Goal: Task Accomplishment & Management: Manage account settings

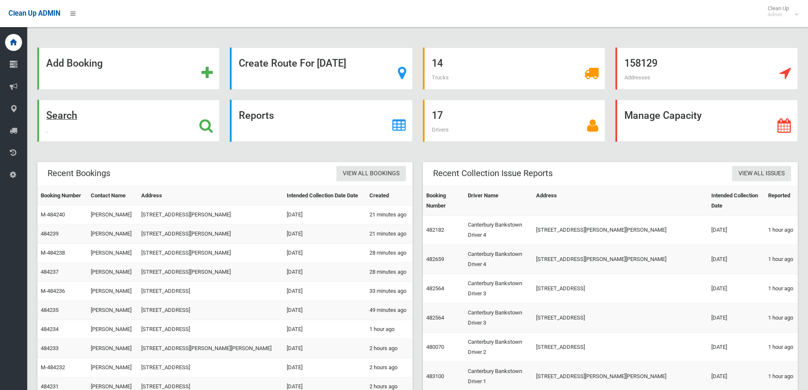
click at [58, 119] on strong "Search" at bounding box center [61, 115] width 31 height 12
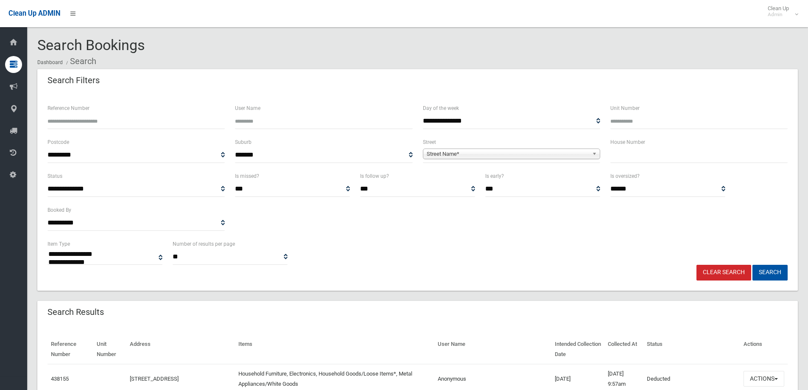
select select
click at [516, 156] on span "Street Name*" at bounding box center [508, 154] width 162 height 10
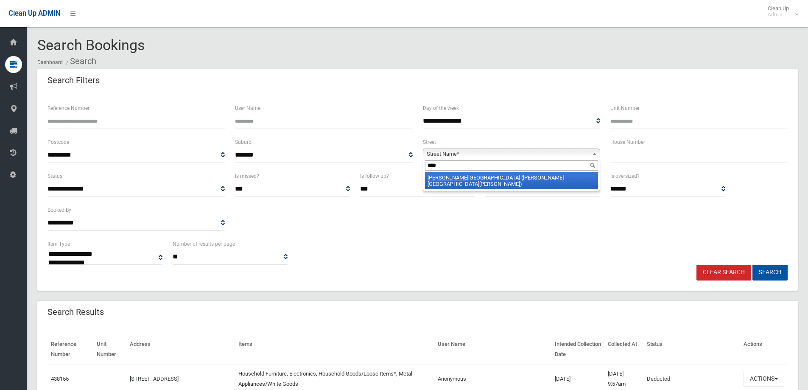
type input "****"
click at [511, 179] on li "Barb ers Road (CHESTER HILL 2162)" at bounding box center [511, 180] width 173 height 17
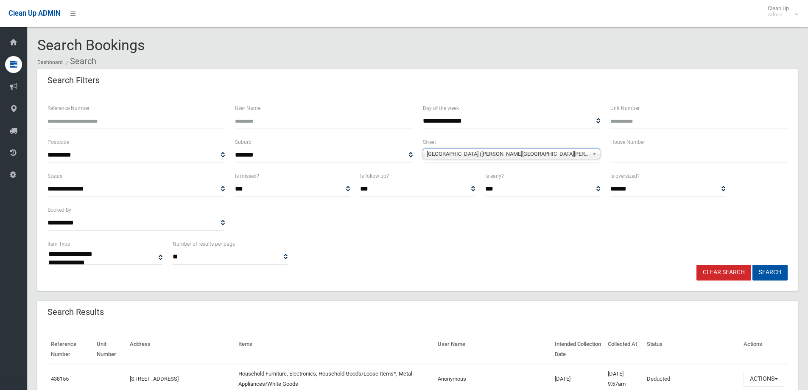
click at [628, 148] on input "text" at bounding box center [699, 155] width 177 height 16
type input "**"
click at [777, 277] on button "Search" at bounding box center [770, 273] width 35 height 16
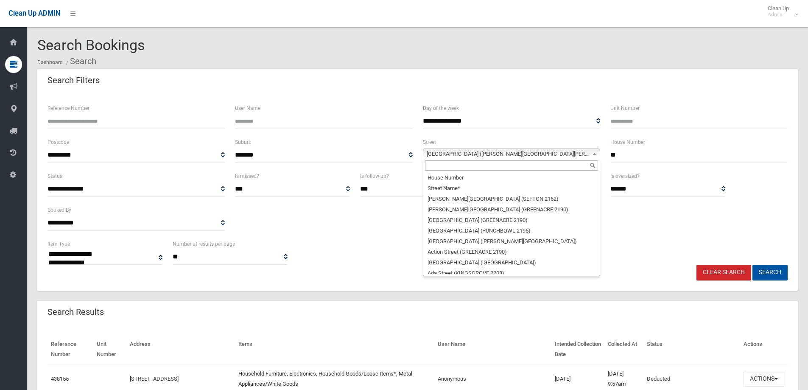
scroll to position [1617, 0]
click at [482, 154] on span "Barbers Road (CHESTER HILL 2162)" at bounding box center [508, 154] width 162 height 10
click at [476, 165] on input "text" at bounding box center [511, 165] width 173 height 10
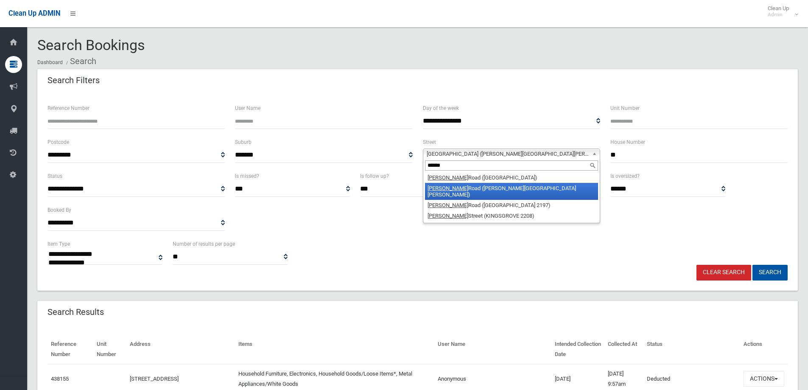
type input "******"
click at [480, 191] on li "Miller Road (CHESTER HILL 2162)" at bounding box center [511, 191] width 173 height 17
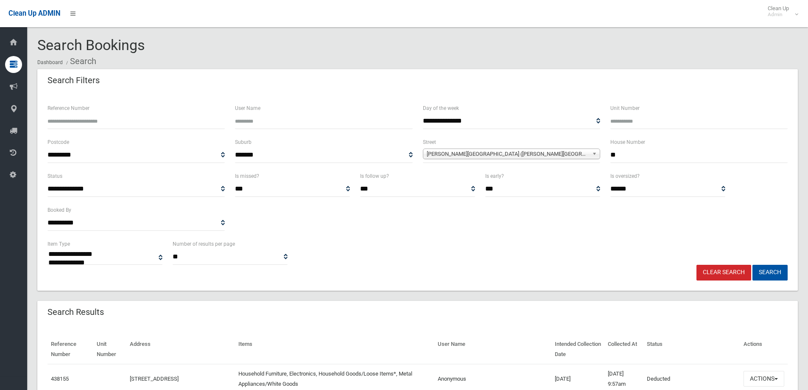
drag, startPoint x: 641, startPoint y: 160, endPoint x: 589, endPoint y: 165, distance: 51.6
click at [608, 166] on div "House Number **" at bounding box center [700, 154] width 188 height 34
type input "***"
click at [753, 265] on button "Search" at bounding box center [770, 273] width 35 height 16
click at [766, 269] on button "Search" at bounding box center [770, 273] width 35 height 16
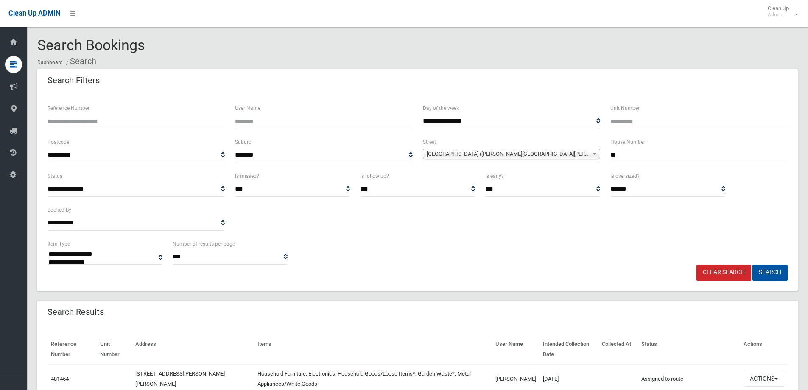
select select
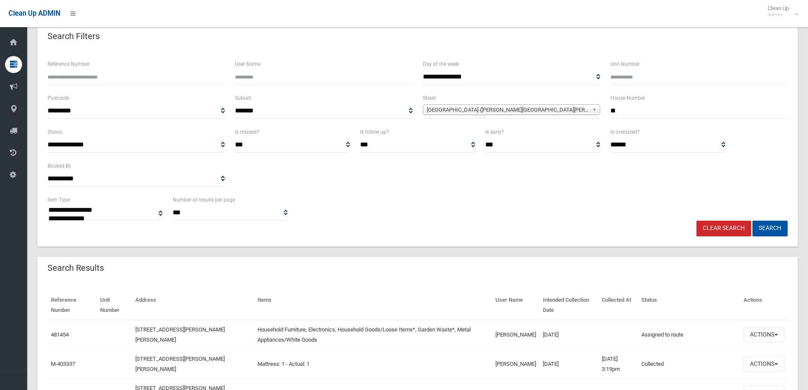
scroll to position [127, 0]
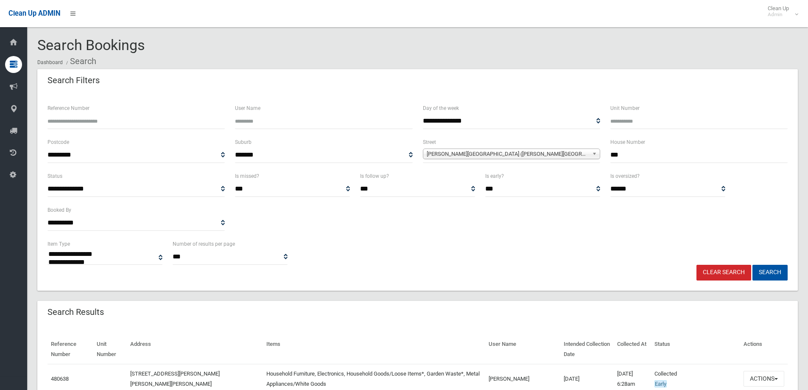
select select
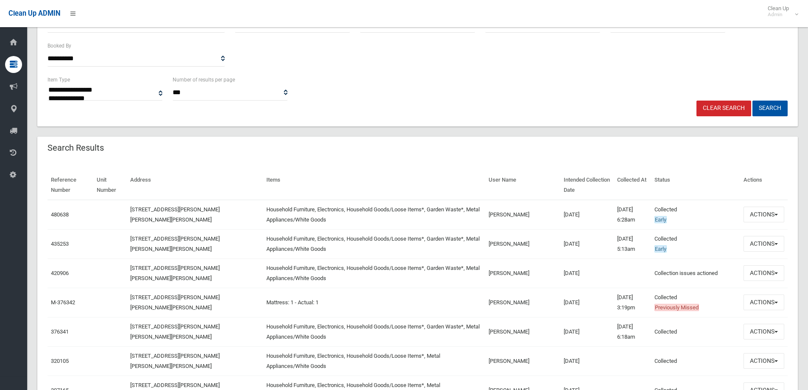
scroll to position [170, 0]
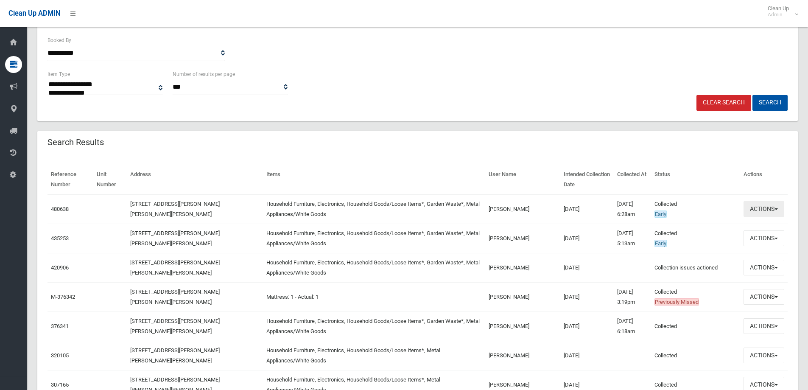
click at [754, 206] on button "Actions" at bounding box center [764, 209] width 41 height 16
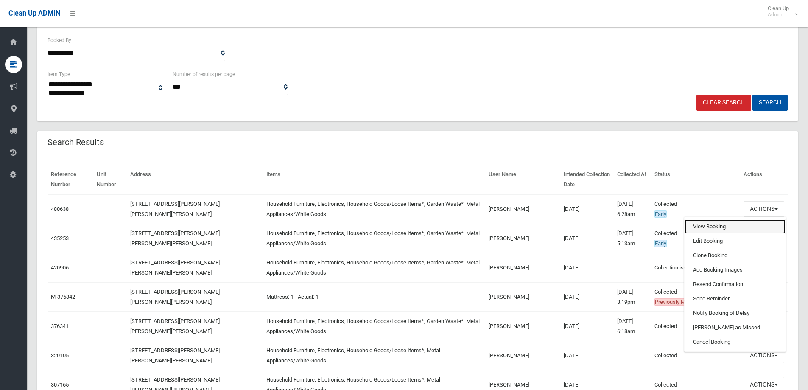
click at [722, 223] on link "View Booking" at bounding box center [735, 226] width 101 height 14
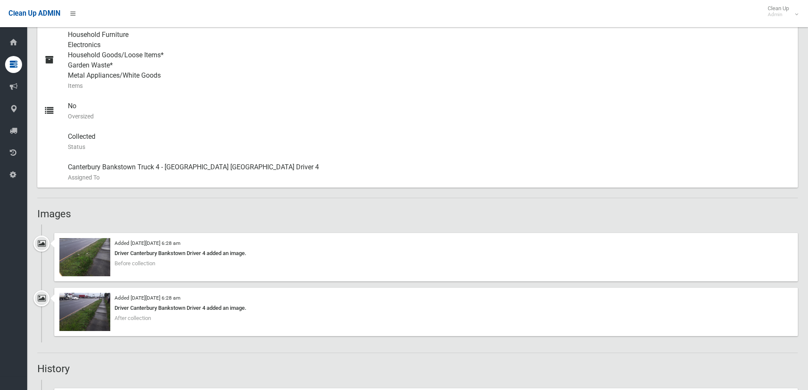
scroll to position [467, 0]
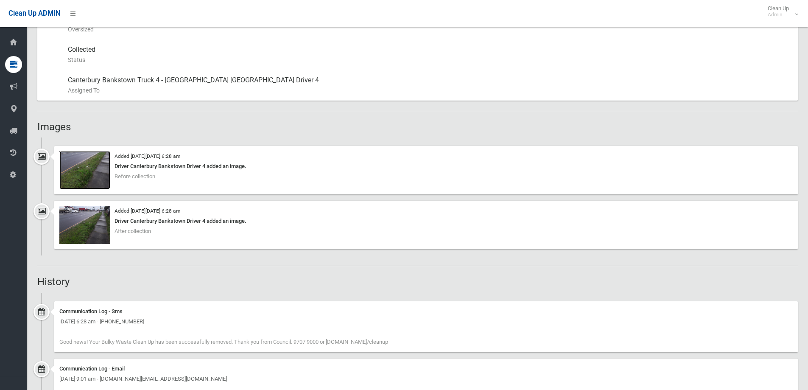
click at [72, 177] on img at bounding box center [84, 170] width 51 height 38
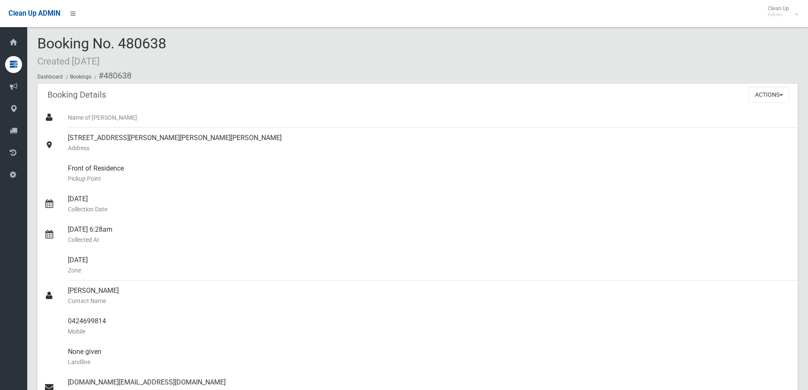
scroll to position [0, 0]
drag, startPoint x: 119, startPoint y: 44, endPoint x: 178, endPoint y: 43, distance: 59.4
click at [178, 43] on div "Booking No. 480638 Created [DATE] Dashboard Bookings #480638" at bounding box center [417, 61] width 761 height 48
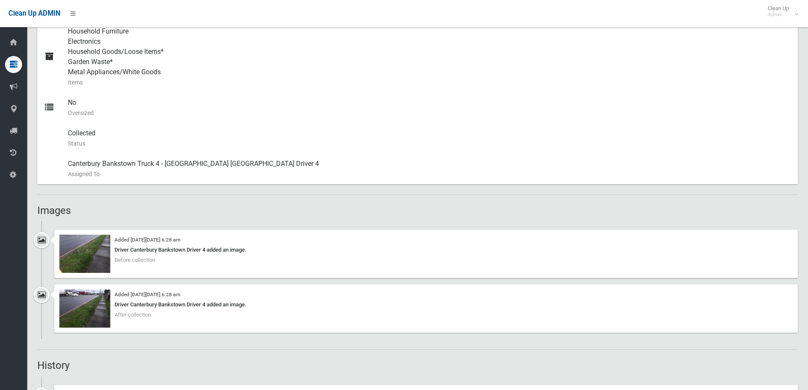
scroll to position [467, 0]
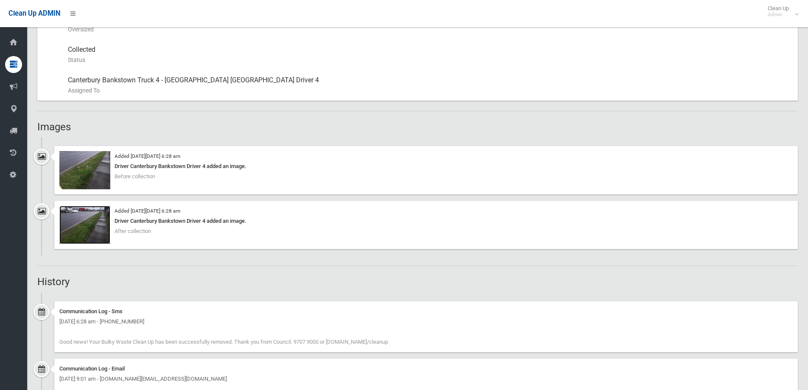
click at [93, 217] on img at bounding box center [84, 225] width 51 height 38
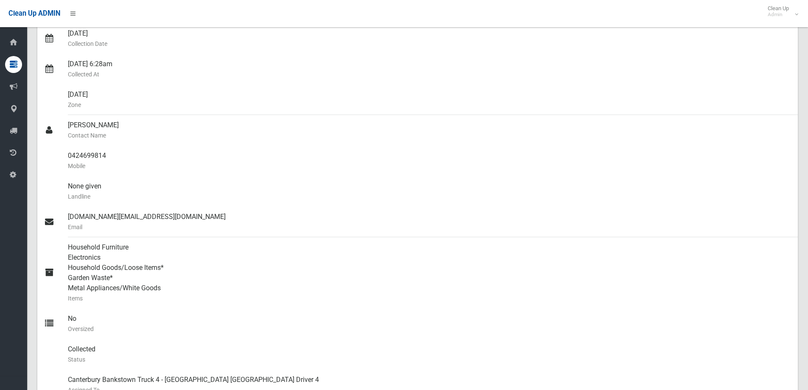
scroll to position [0, 0]
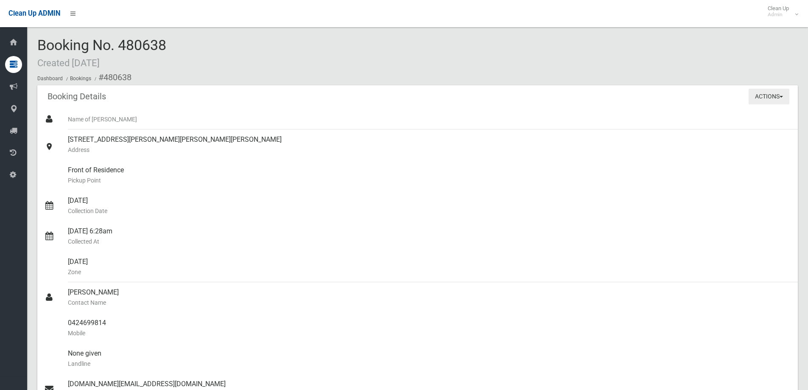
click at [766, 97] on button "Actions" at bounding box center [769, 97] width 41 height 16
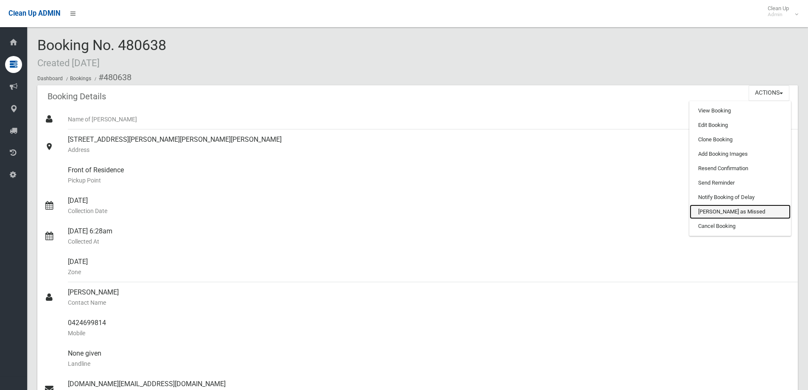
click at [722, 213] on link "[PERSON_NAME] as Missed" at bounding box center [740, 212] width 101 height 14
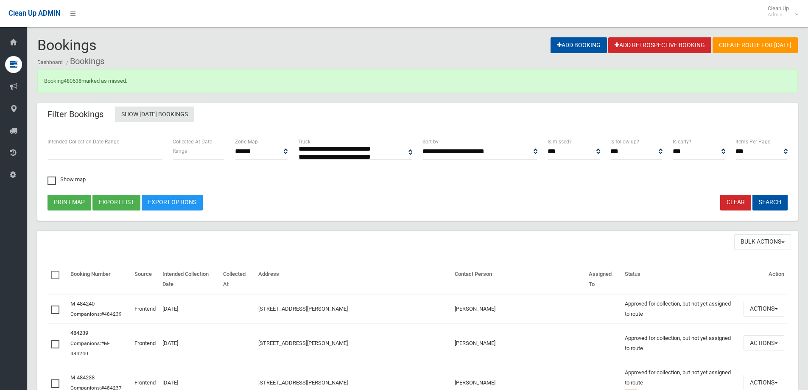
select select
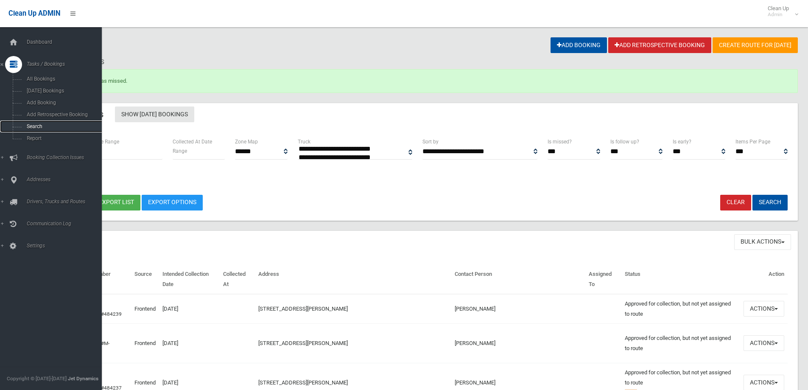
click at [38, 129] on span "Search" at bounding box center [62, 126] width 77 height 6
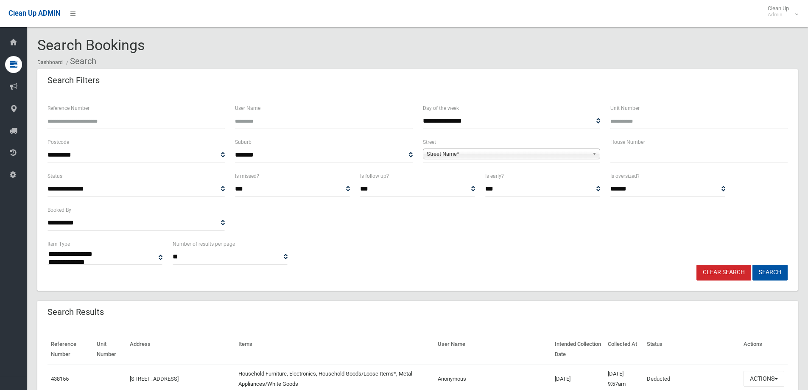
select select
drag, startPoint x: 0, startPoint y: 0, endPoint x: 484, endPoint y: 158, distance: 509.0
click at [485, 156] on span "Street Name*" at bounding box center [508, 154] width 162 height 10
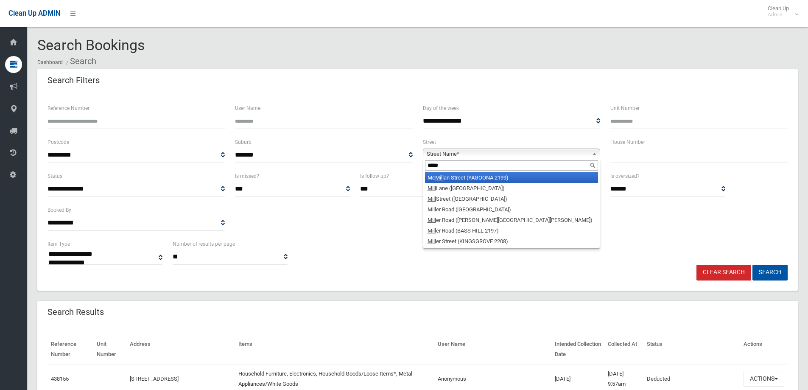
type input "******"
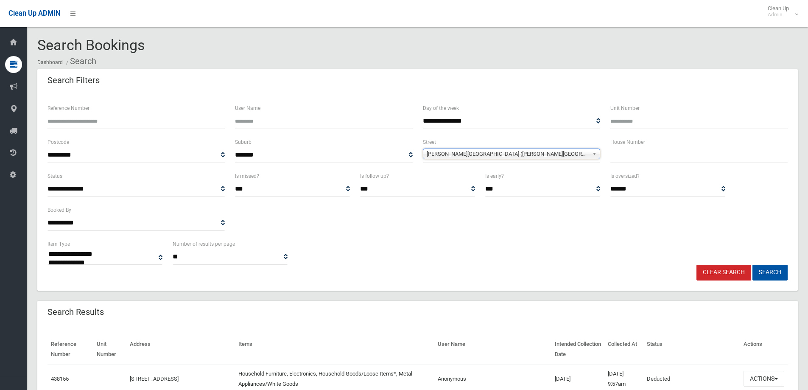
click at [657, 155] on input "text" at bounding box center [699, 155] width 177 height 16
type input "***"
click at [770, 275] on button "Search" at bounding box center [770, 273] width 35 height 16
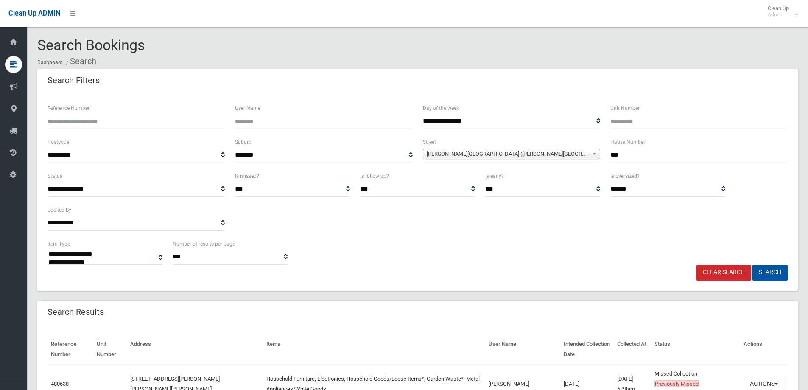
select select
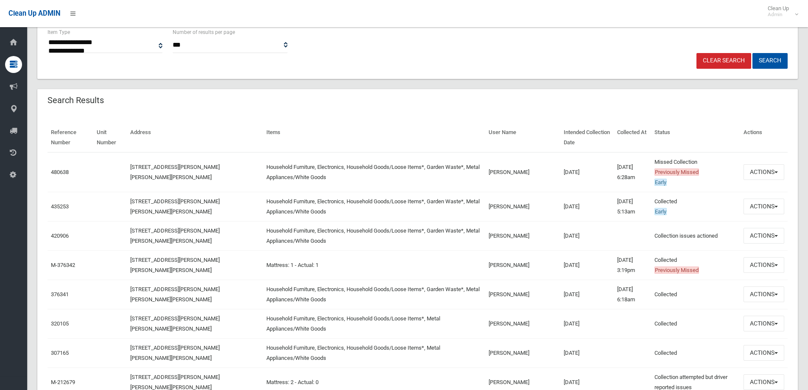
scroll to position [212, 0]
click at [768, 173] on button "Actions" at bounding box center [764, 172] width 41 height 16
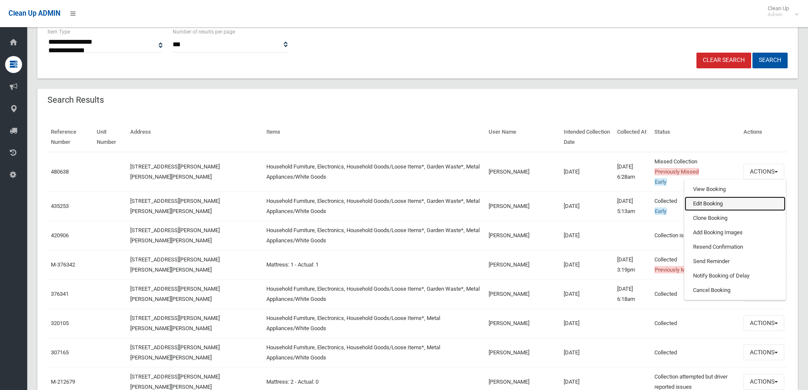
click at [737, 201] on link "Edit Booking" at bounding box center [735, 203] width 101 height 14
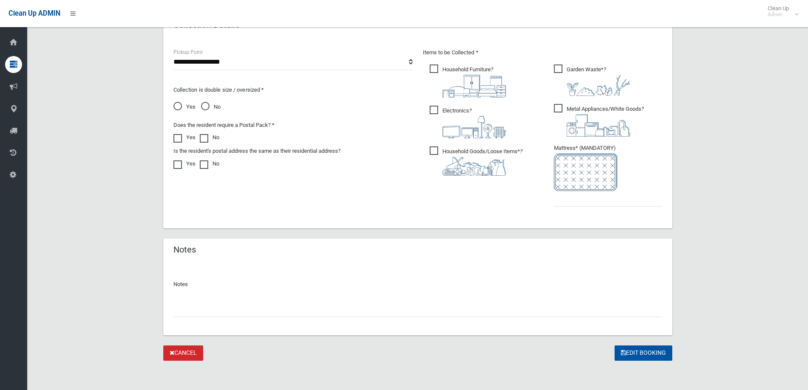
scroll to position [446, 0]
click at [247, 306] on input "text" at bounding box center [418, 308] width 489 height 16
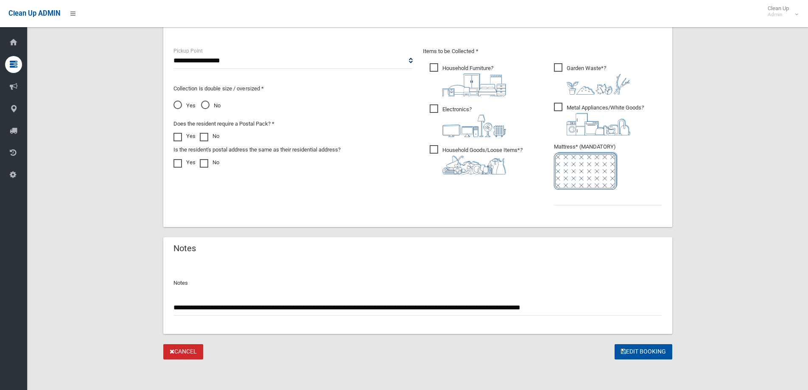
type input "**********"
click at [568, 199] on input "text" at bounding box center [608, 198] width 108 height 16
type input "*"
click at [649, 347] on button "Edit Booking" at bounding box center [644, 352] width 58 height 16
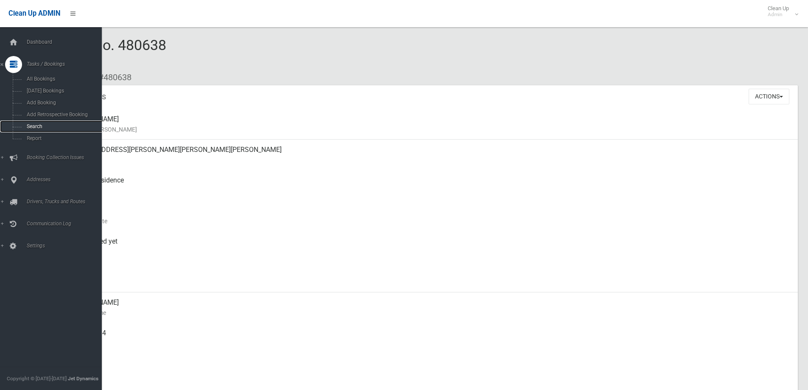
click at [43, 126] on span "Search" at bounding box center [62, 126] width 77 height 6
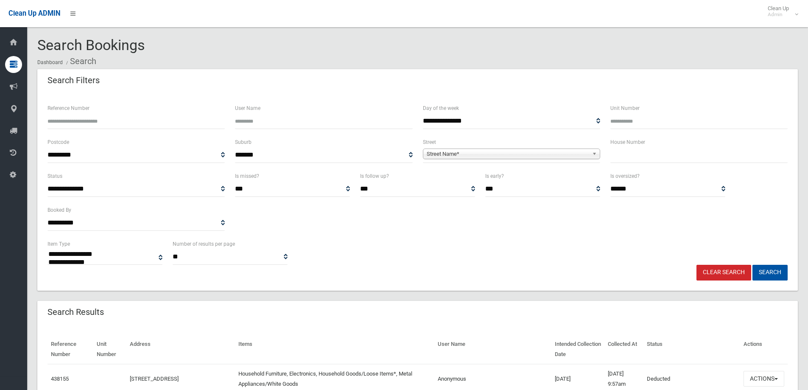
select select
click at [449, 154] on span "Street Name*" at bounding box center [508, 154] width 162 height 10
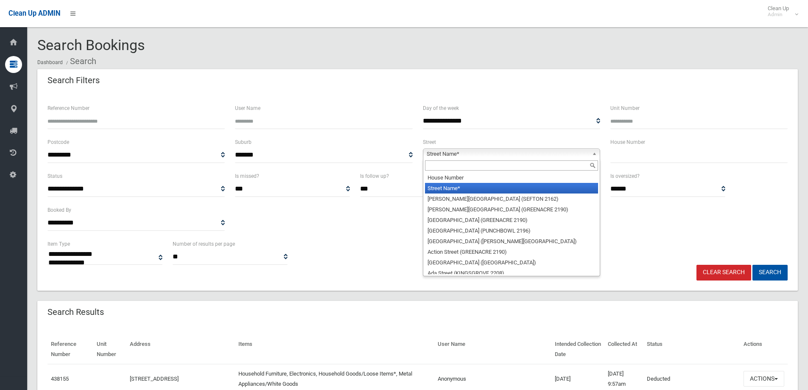
click at [448, 162] on input "text" at bounding box center [511, 165] width 173 height 10
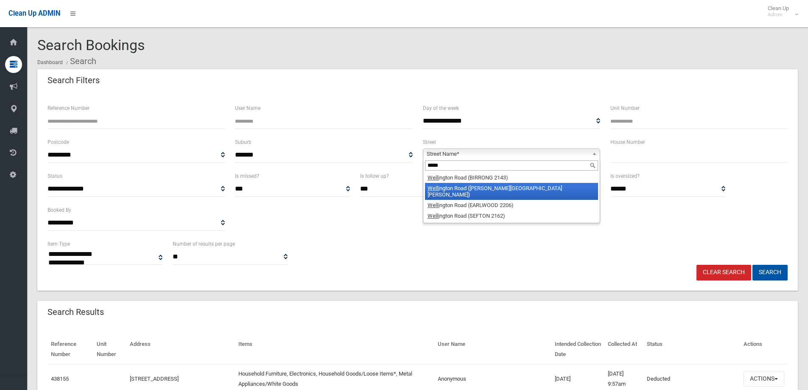
type input "*****"
drag, startPoint x: 479, startPoint y: 184, endPoint x: 488, endPoint y: 183, distance: 8.5
click at [480, 184] on li "Welli ngton Road (CHESTER HILL 2162)" at bounding box center [511, 191] width 173 height 17
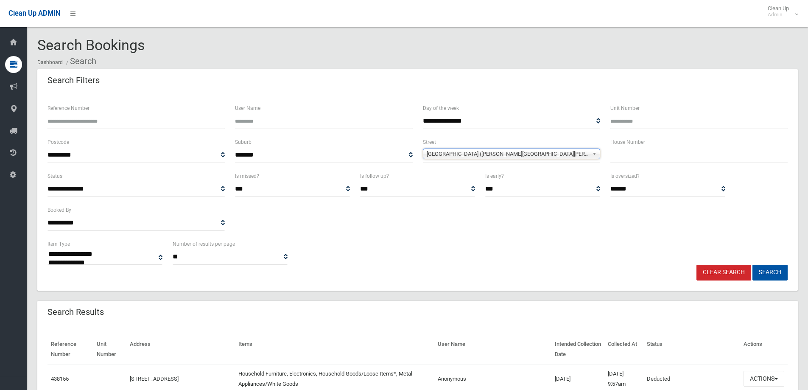
click at [646, 151] on input "text" at bounding box center [699, 155] width 177 height 16
type input "***"
click at [753, 265] on button "Search" at bounding box center [770, 273] width 35 height 16
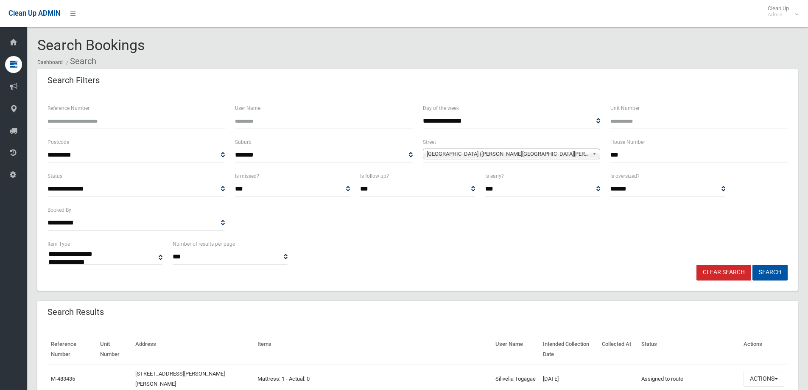
select select
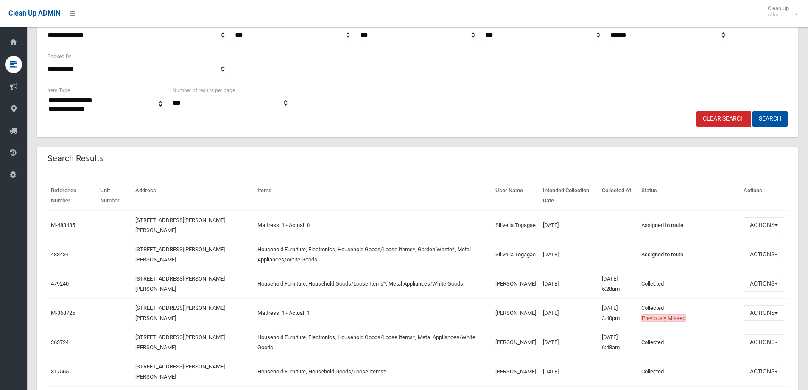
scroll to position [170, 0]
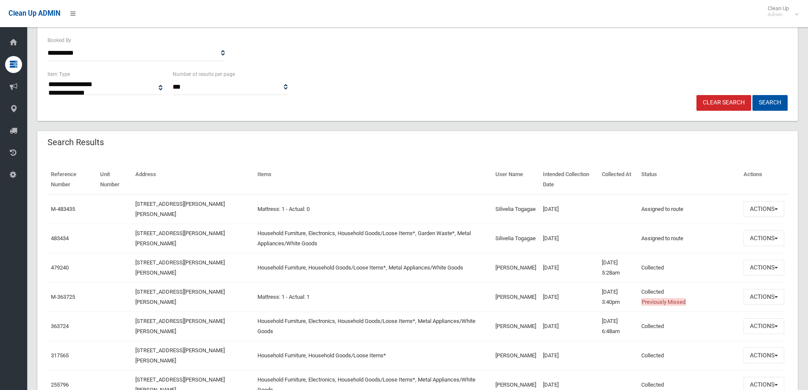
drag, startPoint x: 242, startPoint y: 232, endPoint x: 351, endPoint y: 238, distance: 109.3
click at [351, 238] on td "Household Furniture, Electronics, Household Goods/Loose Items*, Garden Waste*, …" at bounding box center [373, 238] width 238 height 29
